Goal: Task Accomplishment & Management: Complete application form

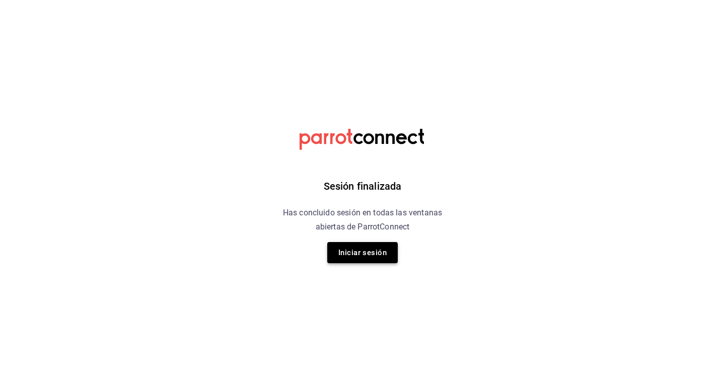
click at [368, 252] on button "Iniciar sesión" at bounding box center [362, 252] width 70 height 21
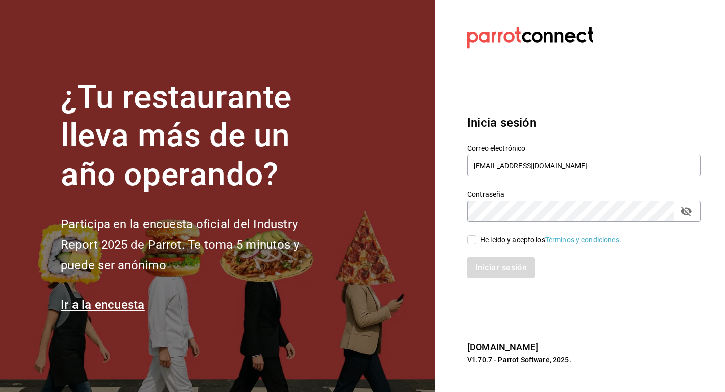
type input "[EMAIL_ADDRESS][DOMAIN_NAME]"
drag, startPoint x: 475, startPoint y: 240, endPoint x: 482, endPoint y: 264, distance: 25.6
click at [475, 240] on input "He leído y acepto los Términos y condiciones." at bounding box center [471, 239] width 9 height 9
checkbox input "true"
click at [482, 264] on button "Iniciar sesión" at bounding box center [501, 267] width 68 height 21
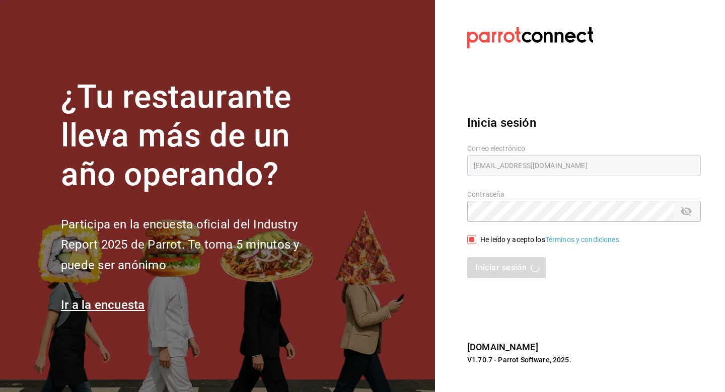
click at [492, 277] on div "Iniciar sesión" at bounding box center [584, 267] width 234 height 21
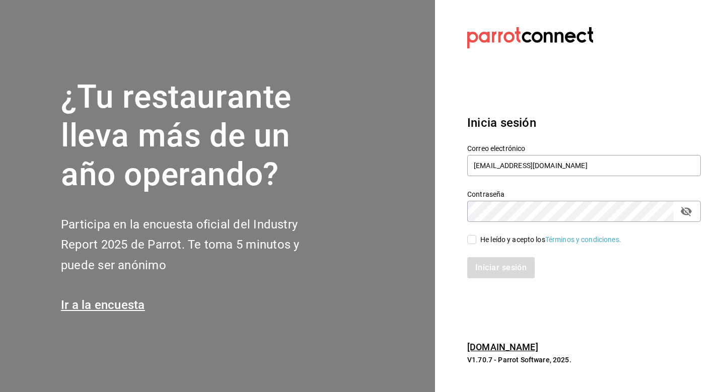
type input "[EMAIL_ADDRESS][DOMAIN_NAME]"
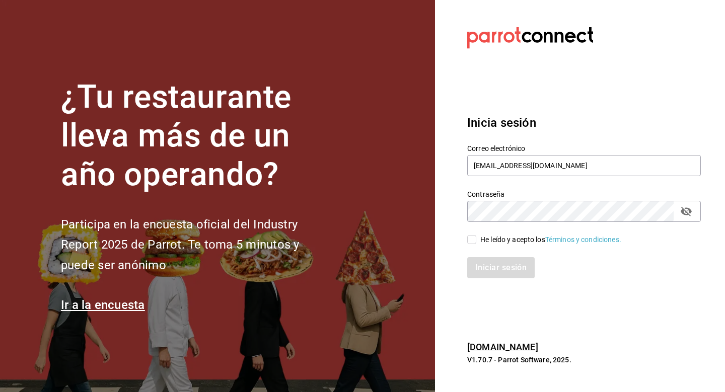
click at [474, 237] on input "He leído y acepto los Términos y condiciones." at bounding box center [471, 239] width 9 height 9
checkbox input "true"
click at [480, 255] on div "Iniciar sesión" at bounding box center [578, 261] width 246 height 33
click at [485, 269] on button "Iniciar sesión" at bounding box center [501, 267] width 68 height 21
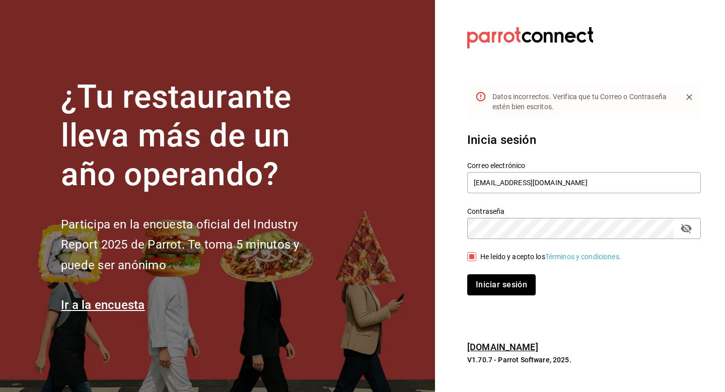
click at [516, 284] on button "Iniciar sesión" at bounding box center [501, 284] width 68 height 21
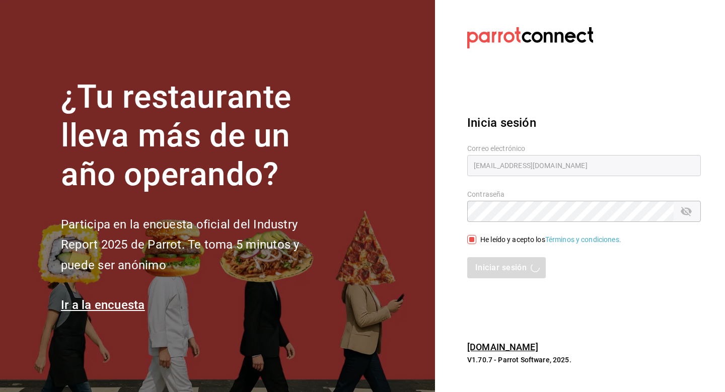
click at [574, 108] on div "Inicia sesión Correo electrónico lastrachef@gmail.com Contraseña Contraseña He …" at bounding box center [584, 196] width 234 height 189
type input "[EMAIL_ADDRESS][DOMAIN_NAME]"
click at [481, 242] on div "He leído y acepto los Términos y condiciones." at bounding box center [550, 240] width 141 height 11
click at [476, 242] on input "He leído y acepto los Términos y condiciones." at bounding box center [471, 239] width 9 height 9
checkbox input "true"
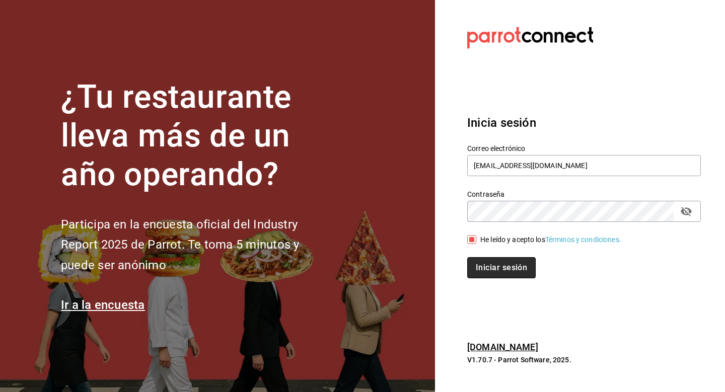
click at [485, 272] on button "Iniciar sesión" at bounding box center [501, 267] width 68 height 21
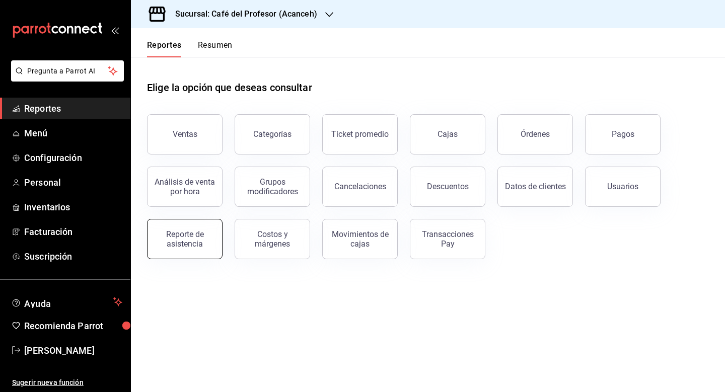
click at [208, 244] on div "Reporte de asistencia" at bounding box center [185, 238] width 62 height 19
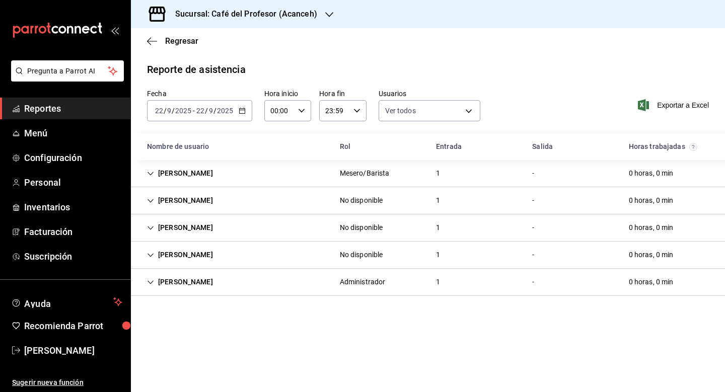
click at [157, 174] on div "[PERSON_NAME]" at bounding box center [180, 173] width 82 height 19
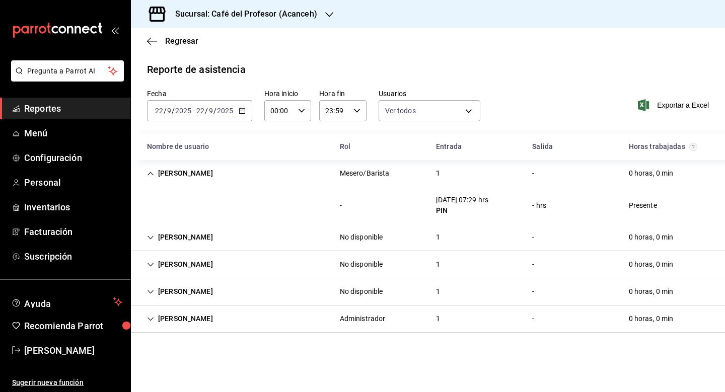
click at [154, 318] on icon "Cell" at bounding box center [150, 319] width 7 height 7
click at [149, 291] on icon "Cell" at bounding box center [150, 291] width 7 height 7
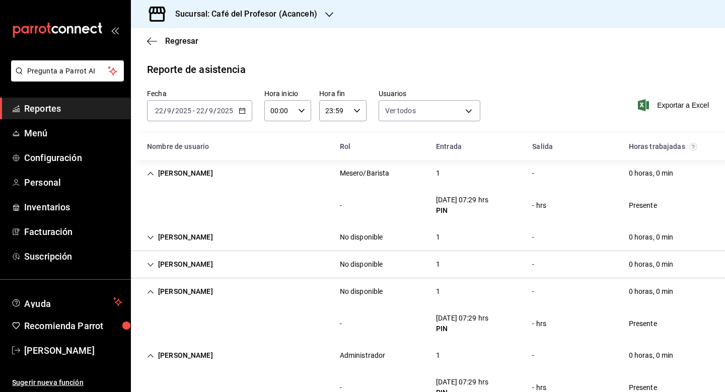
click at [151, 266] on icon "Cell" at bounding box center [150, 264] width 7 height 7
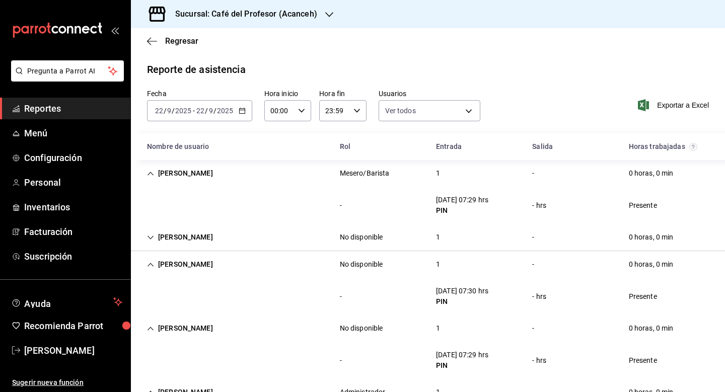
click at [149, 239] on icon "Cell" at bounding box center [150, 237] width 7 height 7
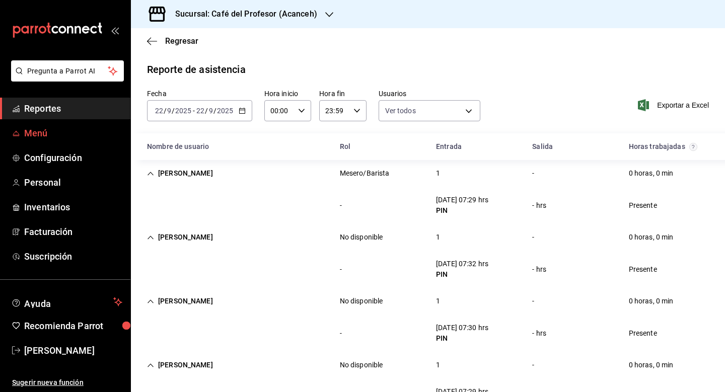
click at [19, 135] on icon "mailbox folders" at bounding box center [16, 135] width 7 height 0
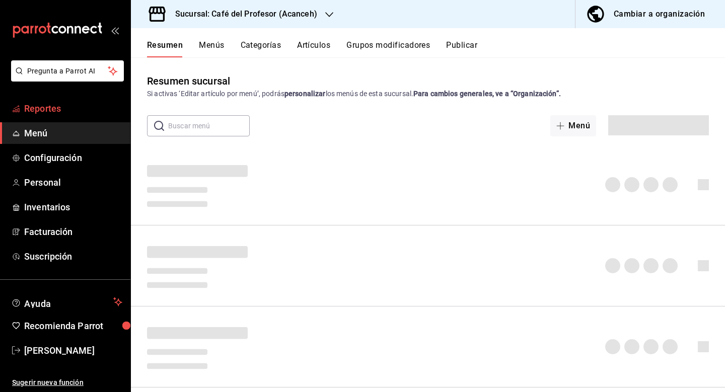
click at [33, 106] on span "Reportes" at bounding box center [73, 109] width 98 height 14
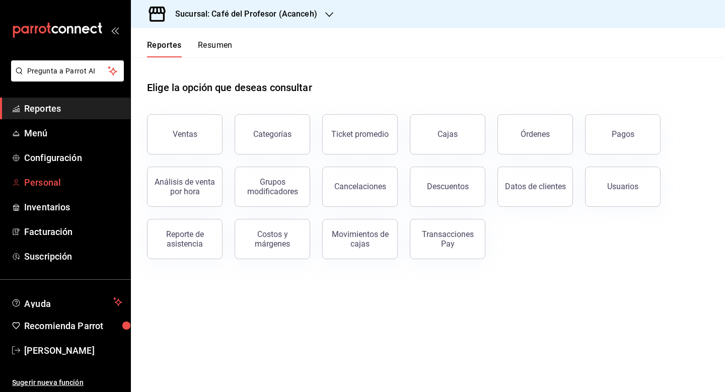
click at [56, 188] on span "Personal" at bounding box center [73, 183] width 98 height 14
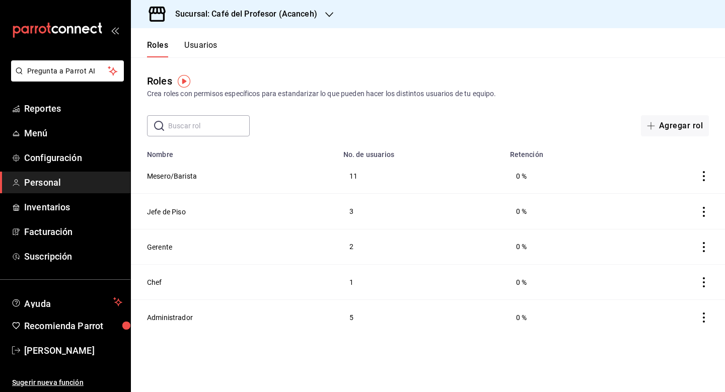
click at [478, 111] on div "Roles Crea roles con permisos específicos para estandarizar lo que pueden hacer…" at bounding box center [428, 96] width 594 height 79
click at [208, 41] on button "Usuarios" at bounding box center [200, 48] width 33 height 17
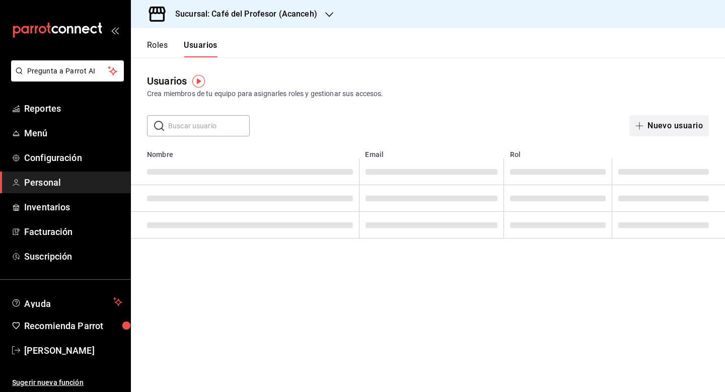
click at [681, 127] on button "Nuevo usuario" at bounding box center [669, 125] width 80 height 21
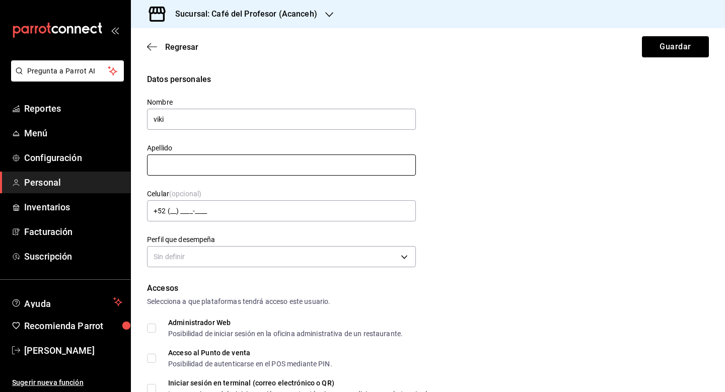
type input "viki"
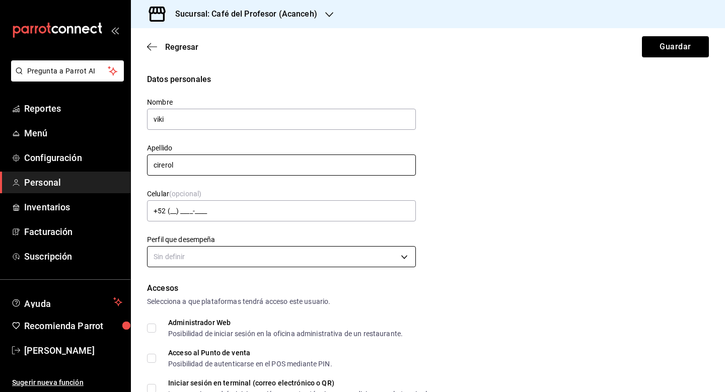
type input "cirerol"
click at [214, 255] on body "Pregunta a Parrot AI Reportes Menú Configuración Personal Inventarios Facturaci…" at bounding box center [362, 196] width 725 height 392
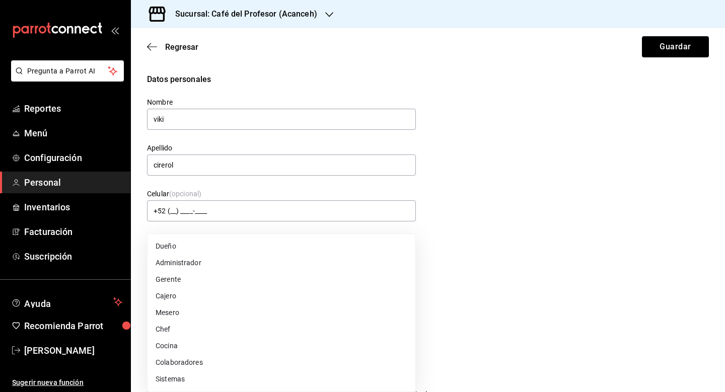
click at [441, 309] on div at bounding box center [362, 196] width 725 height 392
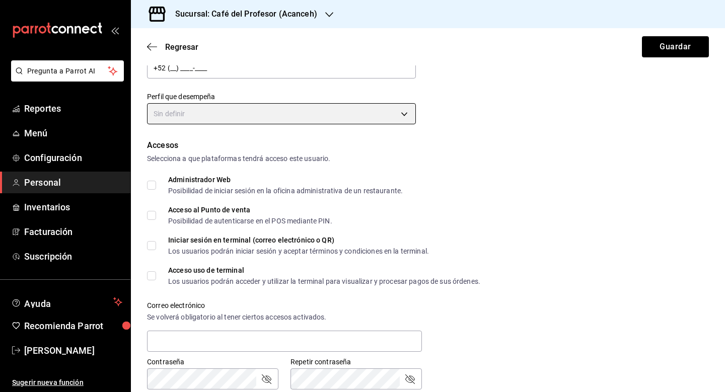
scroll to position [151, 0]
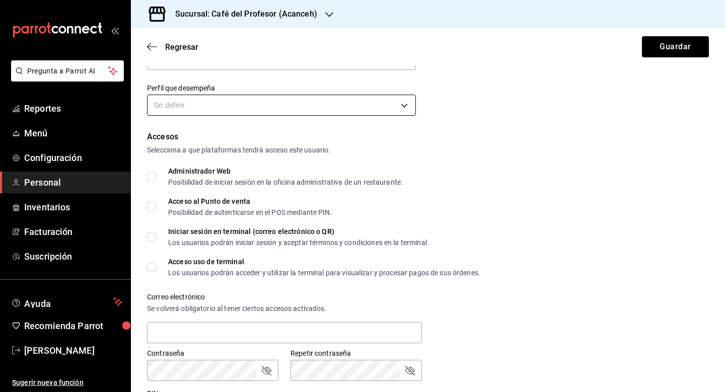
click at [335, 101] on body "Pregunta a Parrot AI Reportes Menú Configuración Personal Inventarios Facturaci…" at bounding box center [362, 196] width 725 height 392
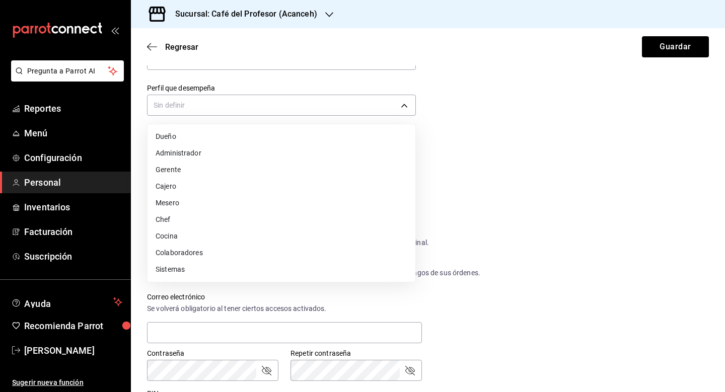
click at [297, 238] on li "Cocina" at bounding box center [281, 236] width 268 height 17
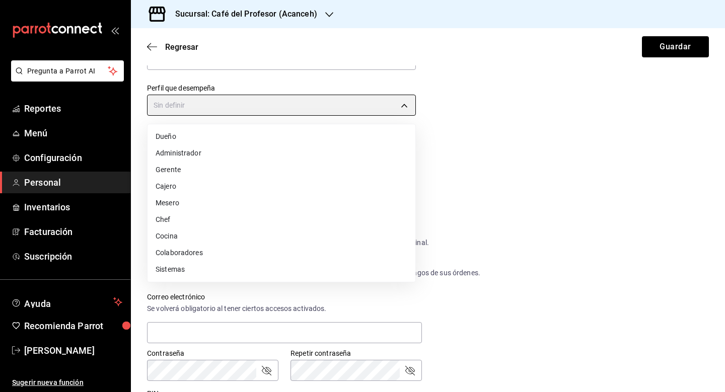
type input "KITCHEN"
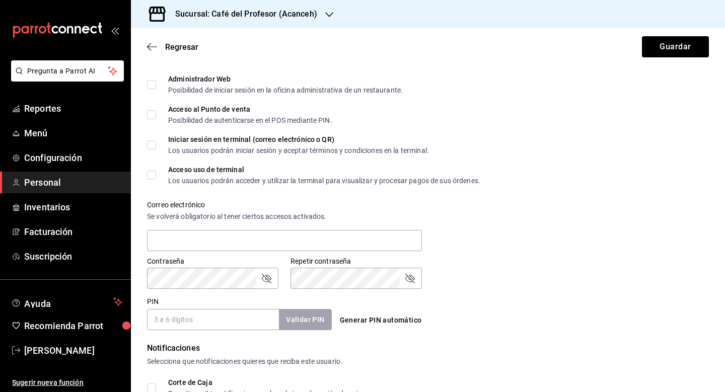
scroll to position [254, 0]
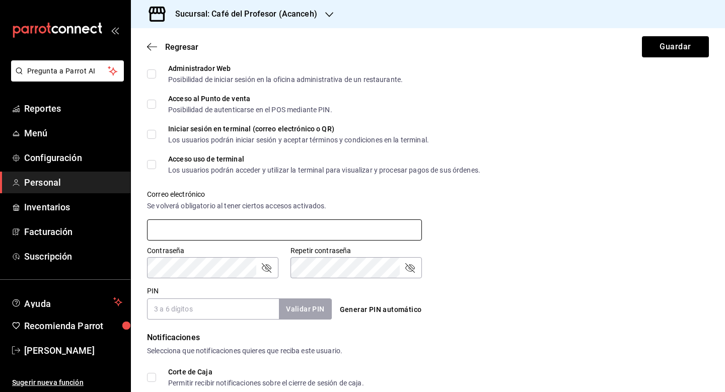
click at [256, 232] on input "text" at bounding box center [284, 229] width 275 height 21
paste input "lvrdzcirerol01@gmail.com"
type input "lvrdzcirerol01@gmail.com"
click at [228, 311] on input "PIN" at bounding box center [213, 308] width 132 height 21
type input "1201"
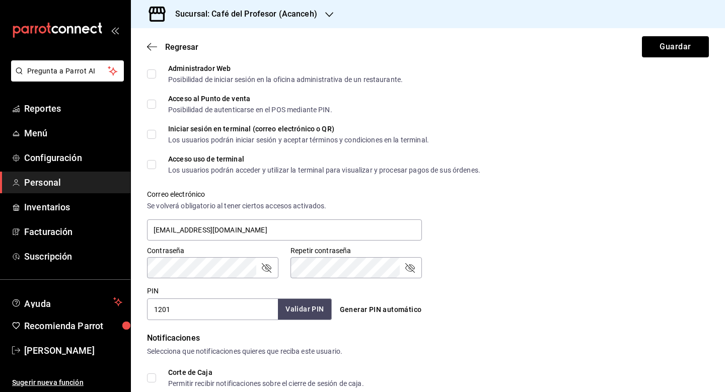
click at [297, 309] on button "Validar PIN" at bounding box center [304, 309] width 53 height 22
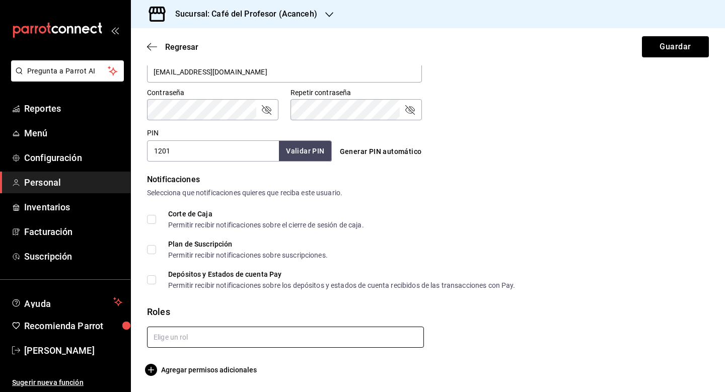
scroll to position [0, 0]
click at [309, 338] on input "text" at bounding box center [285, 337] width 277 height 21
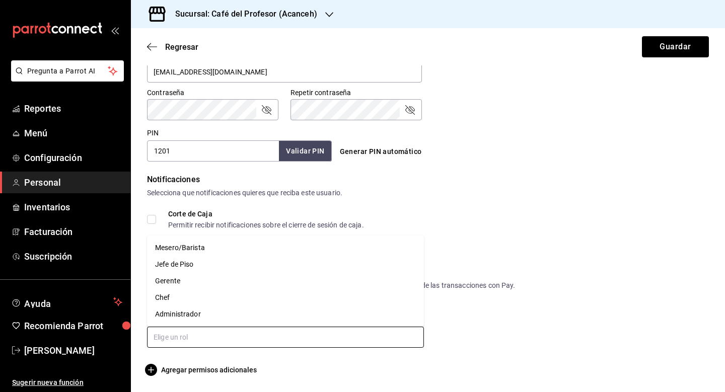
click at [220, 251] on li "Mesero/Barista" at bounding box center [285, 248] width 277 height 17
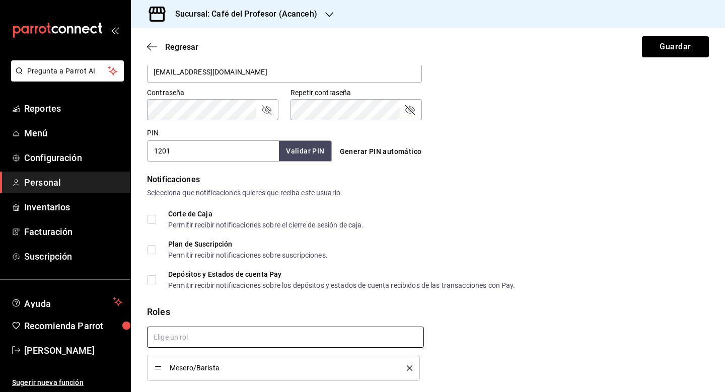
checkbox input "true"
click at [664, 48] on button "Guardar" at bounding box center [675, 46] width 67 height 21
click at [664, 43] on button "Guardar" at bounding box center [675, 46] width 67 height 21
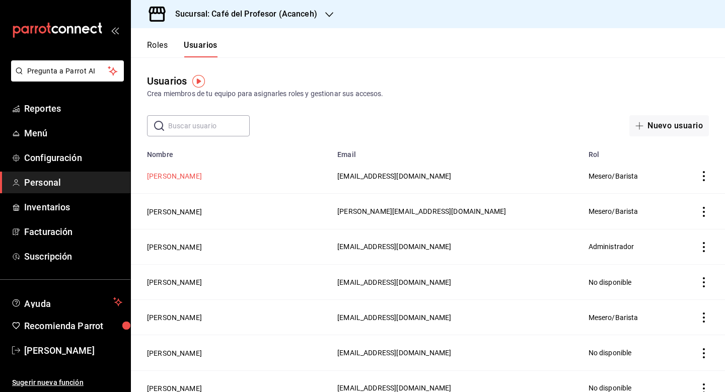
click at [171, 178] on button "viki cirerol" at bounding box center [174, 176] width 55 height 10
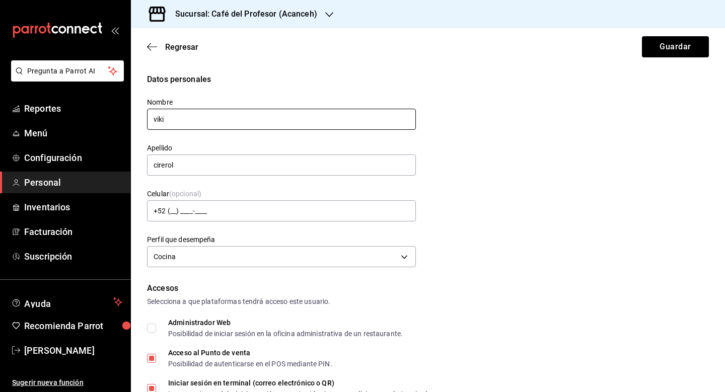
click at [157, 120] on input "viki" at bounding box center [281, 119] width 269 height 21
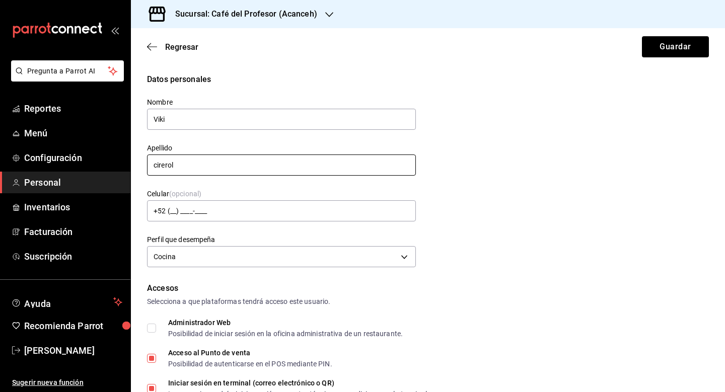
type input "Viki"
type input "Cirerol"
click at [675, 47] on button "Guardar" at bounding box center [675, 46] width 67 height 21
